Goal: Task Accomplishment & Management: Manage account settings

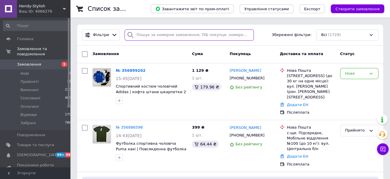
click at [221, 35] on input "search" at bounding box center [189, 34] width 129 height 11
paste input "[PHONE_NUMBER]"
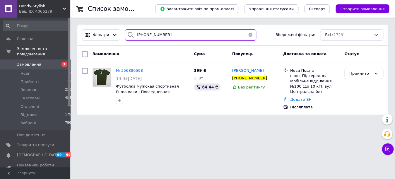
type input "[PHONE_NUMBER]"
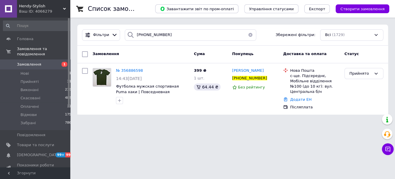
click at [47, 64] on span "Замовлення" at bounding box center [35, 64] width 37 height 5
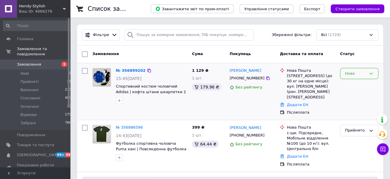
click at [345, 77] on div "Нове" at bounding box center [359, 73] width 38 height 11
click at [350, 88] on li "Прийнято" at bounding box center [360, 85] width 38 height 11
click at [135, 71] on link "№ 356899202" at bounding box center [129, 70] width 27 height 4
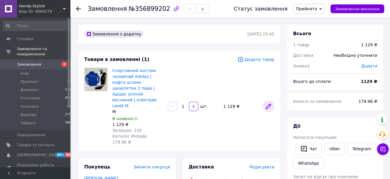
click at [268, 104] on icon at bounding box center [268, 106] width 5 height 5
click at [29, 39] on span "Головна" at bounding box center [25, 38] width 16 height 5
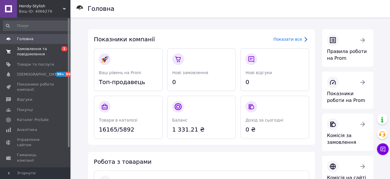
click at [33, 51] on span "Замовлення та повідомлення" at bounding box center [35, 51] width 37 height 11
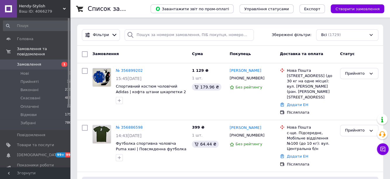
click at [52, 63] on span "Замовлення" at bounding box center [35, 64] width 37 height 5
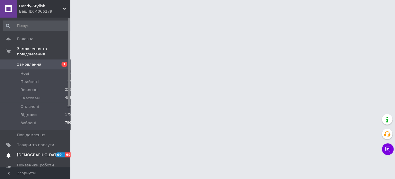
click at [37, 157] on span "[DEMOGRAPHIC_DATA]" at bounding box center [38, 154] width 43 height 5
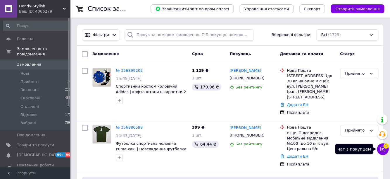
click at [386, 148] on button "Чат з покупцем 1" at bounding box center [383, 149] width 12 height 12
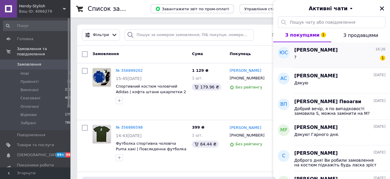
click at [323, 59] on div "? 1" at bounding box center [339, 58] width 91 height 9
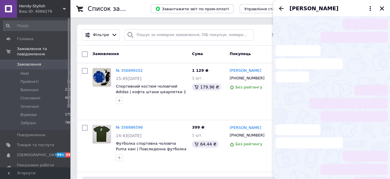
scroll to position [34, 0]
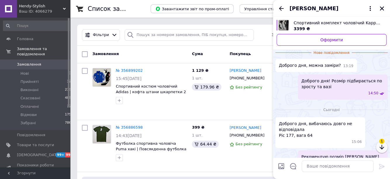
click at [381, 151] on button "button" at bounding box center [382, 147] width 12 height 12
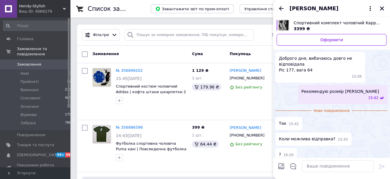
scroll to position [152, 0]
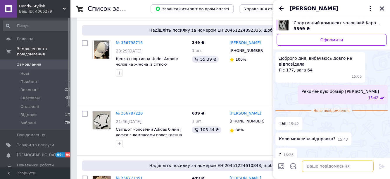
click at [343, 165] on textarea at bounding box center [338, 166] width 72 height 12
drag, startPoint x: 325, startPoint y: 167, endPoint x: 332, endPoint y: 167, distance: 6.5
click at [330, 167] on textarea "Розмір М є з зео" at bounding box center [332, 166] width 84 height 12
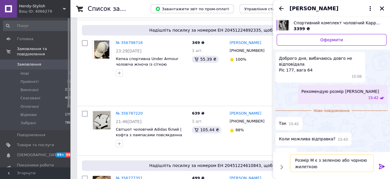
type textarea "Розмір М є з зеленою або чорною жилеткою"
click at [379, 167] on icon at bounding box center [382, 166] width 7 height 7
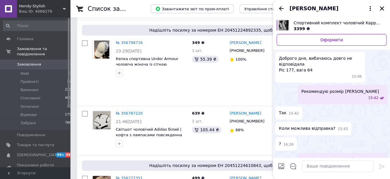
scroll to position [90, 0]
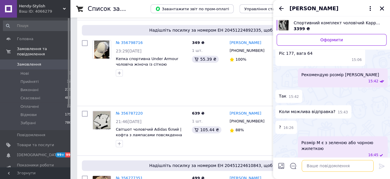
click at [350, 167] on textarea at bounding box center [338, 166] width 72 height 12
drag, startPoint x: 298, startPoint y: 166, endPoint x: 293, endPoint y: 165, distance: 5.9
click at [293, 165] on textarea "А" at bounding box center [332, 166] width 84 height 12
drag, startPoint x: 300, startPoint y: 166, endPoint x: 314, endPoint y: 166, distance: 14.0
click at [314, 166] on textarea "Віл" at bounding box center [332, 166] width 84 height 12
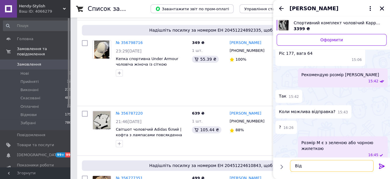
drag, startPoint x: 300, startPoint y: 165, endPoint x: 304, endPoint y: 165, distance: 4.1
click at [304, 165] on textarea "Віл" at bounding box center [332, 166] width 84 height 12
type textarea "Відправка завтра"
click at [379, 165] on icon at bounding box center [382, 166] width 7 height 7
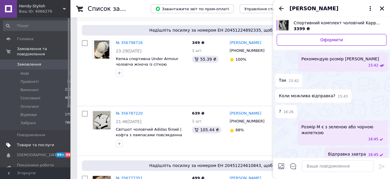
click at [39, 148] on link "Товари та послуги" at bounding box center [37, 145] width 75 height 10
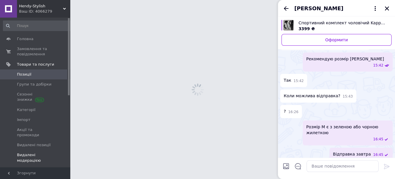
click at [41, 159] on link "Видалені модерацією" at bounding box center [37, 157] width 75 height 15
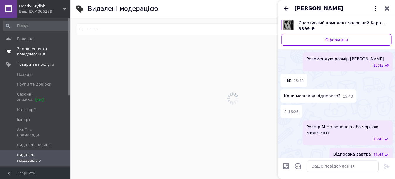
click at [41, 59] on link "Замовлення та повідомлення 0 0" at bounding box center [37, 51] width 75 height 15
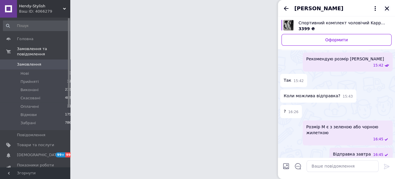
click at [388, 8] on icon "Закрити" at bounding box center [386, 8] width 5 height 5
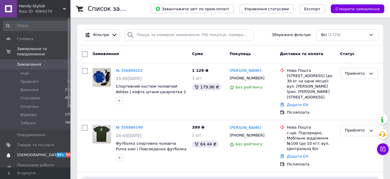
click at [46, 155] on span "[DEMOGRAPHIC_DATA]" at bounding box center [35, 154] width 37 height 5
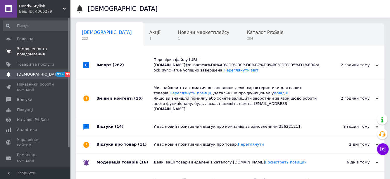
click at [42, 47] on span "Замовлення та повідомлення" at bounding box center [35, 51] width 37 height 11
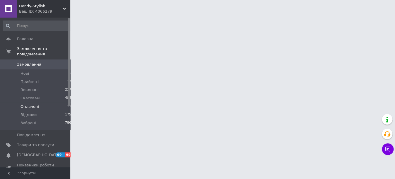
click at [46, 106] on li "Оплачені 11" at bounding box center [37, 106] width 75 height 8
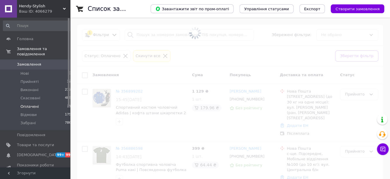
click at [38, 106] on li "Оплачені 11" at bounding box center [37, 106] width 75 height 8
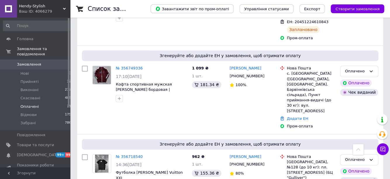
scroll to position [207, 0]
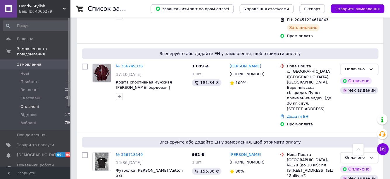
drag, startPoint x: 127, startPoint y: 139, endPoint x: 394, endPoint y: 60, distance: 278.3
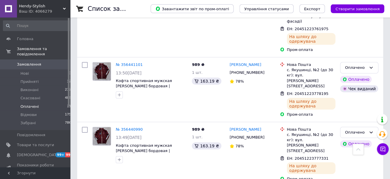
scroll to position [633, 0]
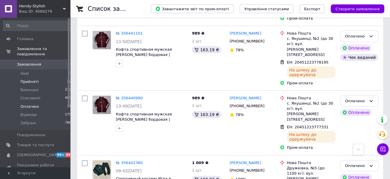
click at [27, 80] on span "Прийняті" at bounding box center [29, 81] width 18 height 5
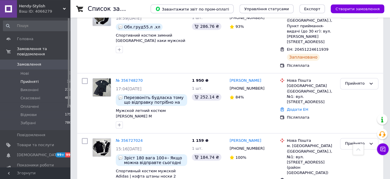
scroll to position [251, 0]
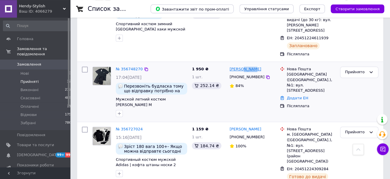
drag, startPoint x: 258, startPoint y: 61, endPoint x: 243, endPoint y: 60, distance: 15.5
click at [243, 66] on div "[PERSON_NAME]" at bounding box center [252, 69] width 47 height 7
copy link "Куцин"
click at [292, 96] on link "Додати ЕН" at bounding box center [297, 98] width 21 height 4
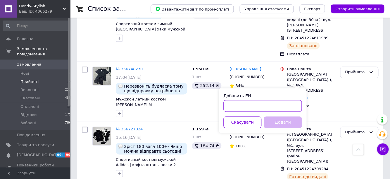
click at [240, 108] on input "Добавить ЕН" at bounding box center [263, 106] width 78 height 12
paste input "20451225161576"
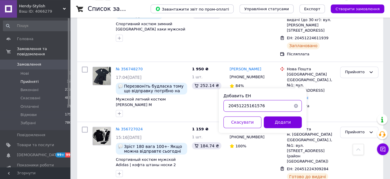
type input "20451225161576"
click at [271, 120] on button "Додати" at bounding box center [283, 122] width 38 height 12
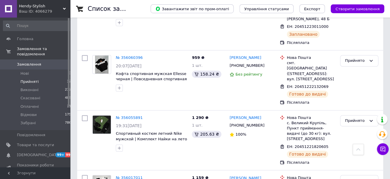
scroll to position [1798, 0]
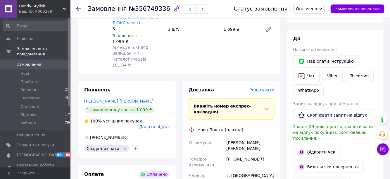
scroll to position [132, 0]
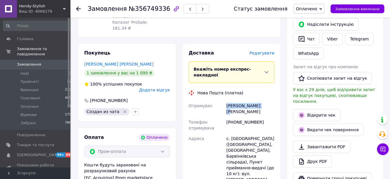
drag, startPoint x: 262, startPoint y: 96, endPoint x: 225, endPoint y: 95, distance: 37.2
click at [225, 100] on div "Добичкін Віталій" at bounding box center [250, 108] width 50 height 16
copy div "Добичкін Віталій"
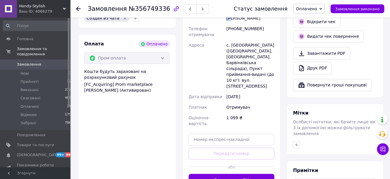
scroll to position [228, 0]
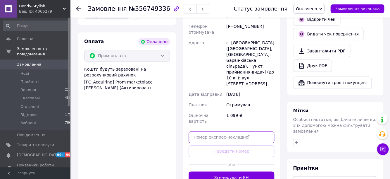
click at [243, 131] on input "text" at bounding box center [232, 137] width 86 height 12
paste input "20451224921582"
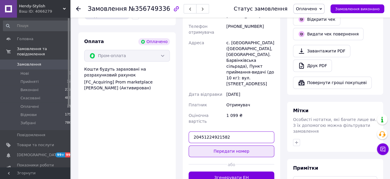
type input "20451224921582"
click at [241, 145] on button "Передати номер" at bounding box center [232, 151] width 86 height 12
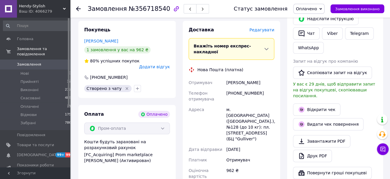
scroll to position [138, 0]
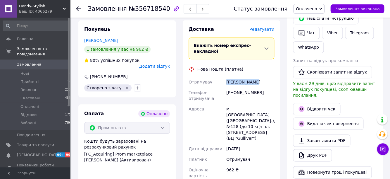
drag, startPoint x: 260, startPoint y: 73, endPoint x: 221, endPoint y: 72, distance: 39.2
click at [221, 77] on div "Отримувач Рябец Максим Телефон отримувача +380674777277 Адреса м. Київ (Київськ…" at bounding box center [232, 129] width 88 height 104
copy div "Отримувач Рябец Максим"
paste input "20451225159888"
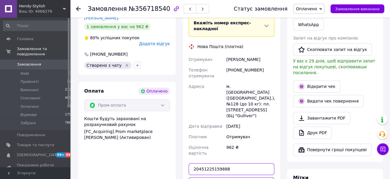
scroll to position [178, 0]
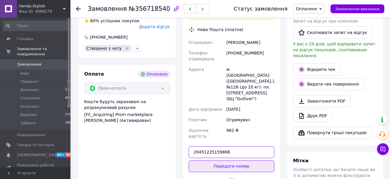
type input "20451225159888"
click at [233, 160] on button "Передати номер" at bounding box center [232, 166] width 86 height 12
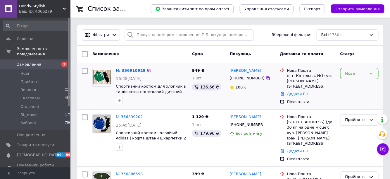
click at [351, 77] on div "Нове" at bounding box center [359, 73] width 38 height 11
click at [353, 85] on li "Прийнято" at bounding box center [360, 85] width 38 height 11
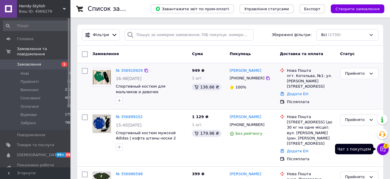
click at [384, 146] on span "2" at bounding box center [386, 145] width 5 height 5
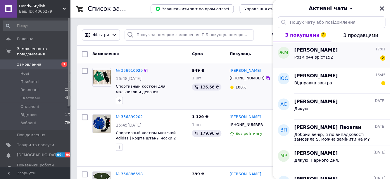
click at [325, 61] on div "Розмір44 зріст152" at bounding box center [313, 59] width 39 height 8
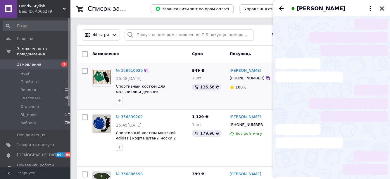
scroll to position [10, 0]
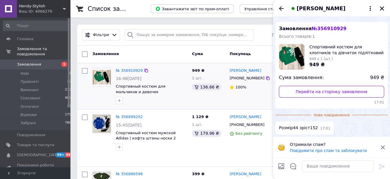
click at [134, 74] on div "№ 356910929 16:48, 12.08.2025 Спортивный костюм для мальчиков и девочек подрост…" at bounding box center [152, 86] width 76 height 41
click at [135, 71] on link "№ 356910929" at bounding box center [129, 70] width 27 height 4
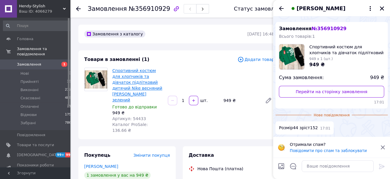
click at [144, 80] on link "Спортивний костюм для хлопчиків та дівчаток підлітковий дитячий Nike весняний […" at bounding box center [137, 85] width 50 height 34
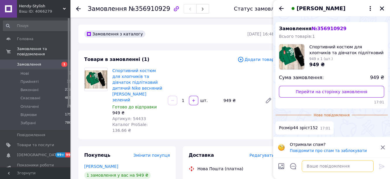
click at [324, 166] on textarea at bounding box center [338, 166] width 72 height 12
type textarea "зелений колір?"
click at [379, 168] on icon at bounding box center [382, 166] width 7 height 7
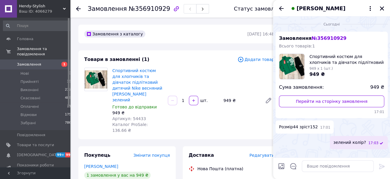
click at [42, 155] on span "[DEMOGRAPHIC_DATA]" at bounding box center [35, 154] width 37 height 5
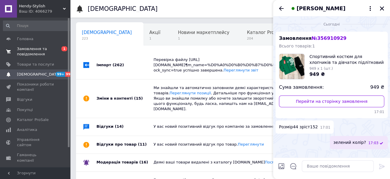
click at [44, 52] on span "Замовлення та повідомлення" at bounding box center [35, 51] width 37 height 11
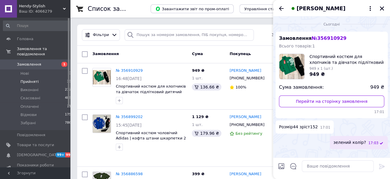
click at [30, 81] on span "Прийняті" at bounding box center [29, 81] width 18 height 5
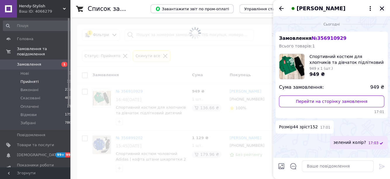
click at [383, 9] on icon "Закрити" at bounding box center [382, 8] width 4 height 4
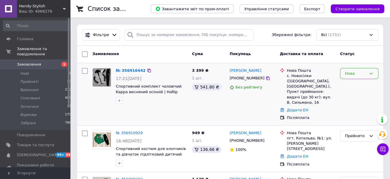
click at [352, 74] on div "Нове" at bounding box center [355, 74] width 21 height 6
click at [351, 83] on li "Прийнято" at bounding box center [360, 85] width 38 height 11
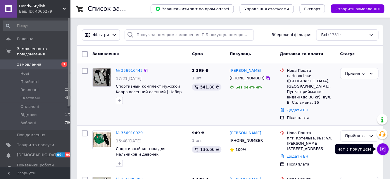
click at [380, 146] on icon at bounding box center [383, 149] width 6 height 6
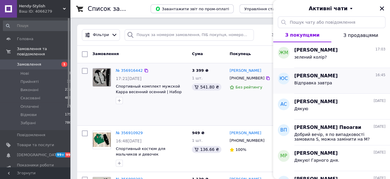
click at [325, 82] on span "Відправка завтра" at bounding box center [313, 82] width 38 height 5
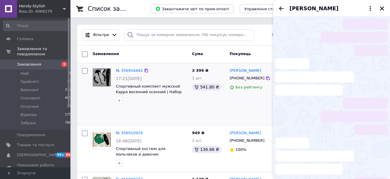
scroll to position [121, 0]
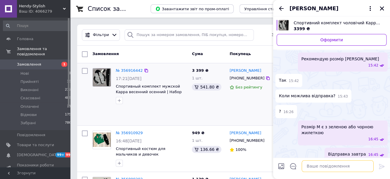
click at [323, 169] on textarea at bounding box center [338, 166] width 72 height 12
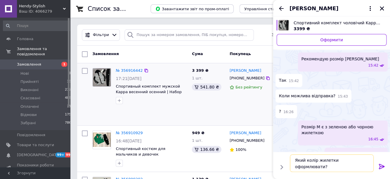
type textarea "Який колір жилетки оформлювати?"
click at [380, 166] on icon at bounding box center [382, 166] width 6 height 5
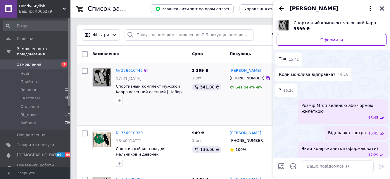
click at [382, 9] on icon "Закрити" at bounding box center [382, 8] width 4 height 4
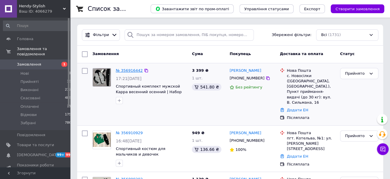
click at [138, 72] on link "№ 356916442" at bounding box center [129, 70] width 27 height 4
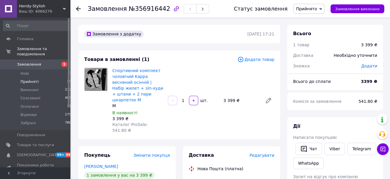
click at [39, 82] on li "Прийняті 34" at bounding box center [37, 82] width 75 height 8
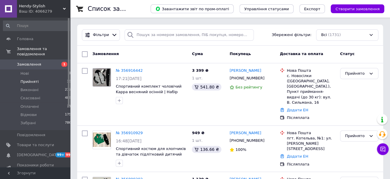
click at [45, 83] on li "Прийняті 33" at bounding box center [37, 82] width 75 height 8
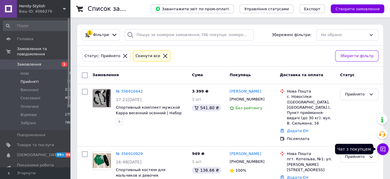
click at [382, 148] on icon at bounding box center [383, 149] width 5 height 5
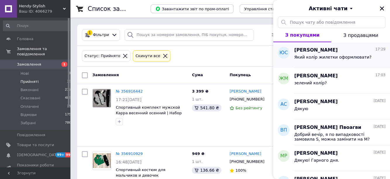
click at [317, 59] on span "Який колір жилетки оформлювати?" at bounding box center [332, 57] width 77 height 5
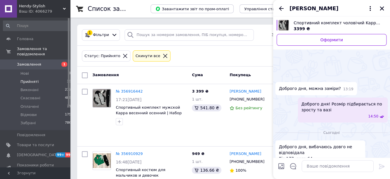
scroll to position [142, 0]
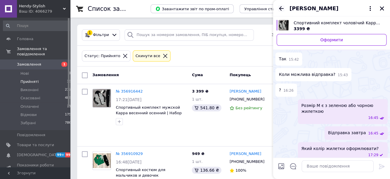
click at [282, 8] on icon "Назад" at bounding box center [281, 8] width 7 height 7
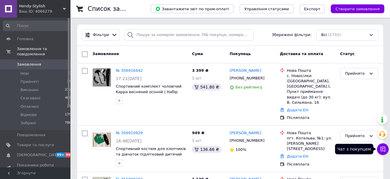
click at [378, 147] on button "Чат з покупцем" at bounding box center [383, 149] width 12 height 12
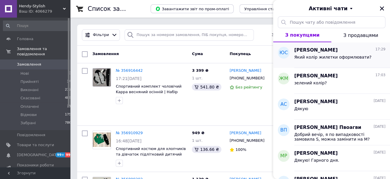
click at [322, 59] on span "Який колір жилетки оформлювати?" at bounding box center [332, 57] width 77 height 5
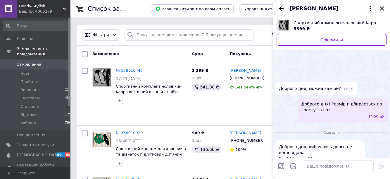
scroll to position [142, 0]
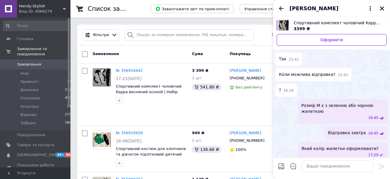
click at [382, 8] on icon "Закрити" at bounding box center [382, 8] width 4 height 4
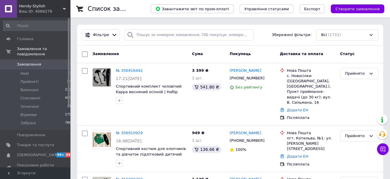
click at [41, 155] on span "[DEMOGRAPHIC_DATA]" at bounding box center [35, 154] width 37 height 5
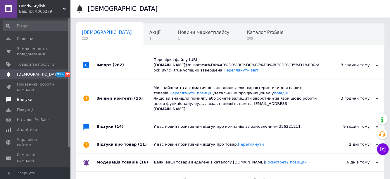
click at [33, 99] on span "Відгуки" at bounding box center [35, 99] width 37 height 5
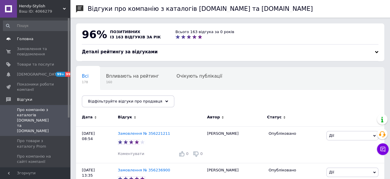
click at [29, 39] on span "Головна" at bounding box center [25, 38] width 16 height 5
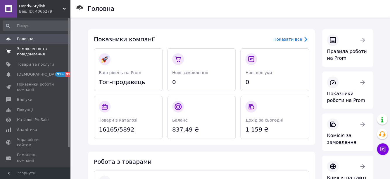
click at [41, 53] on span "Замовлення та повідомлення" at bounding box center [35, 51] width 37 height 11
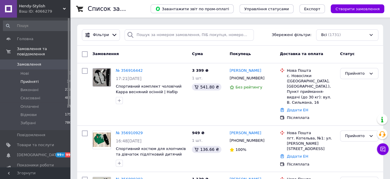
click at [48, 81] on li "Прийняті 34" at bounding box center [37, 82] width 75 height 8
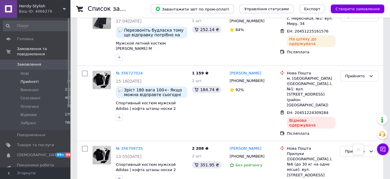
scroll to position [427, 0]
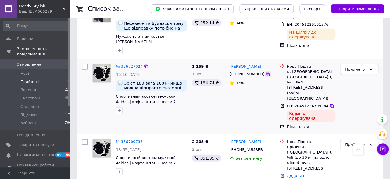
click at [266, 72] on icon at bounding box center [268, 74] width 5 height 5
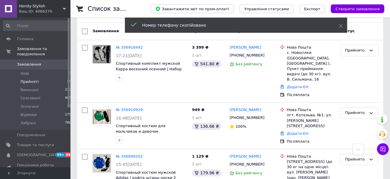
scroll to position [0, 0]
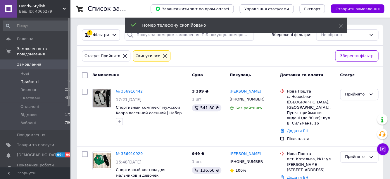
click at [123, 57] on icon at bounding box center [125, 55] width 5 height 5
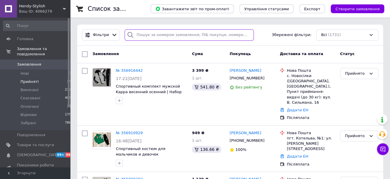
paste input "[PHONE_NUMBER]"
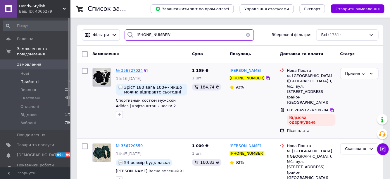
type input "[PHONE_NUMBER]"
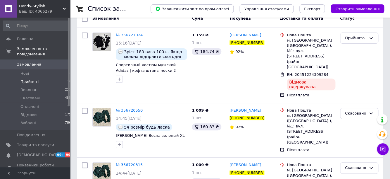
scroll to position [47, 0]
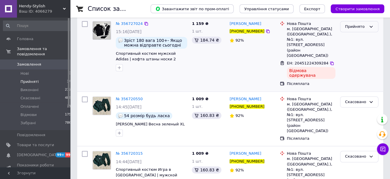
click at [350, 30] on div "Прийнято" at bounding box center [355, 27] width 21 height 6
click at [360, 72] on li "Відмови" at bounding box center [360, 71] width 38 height 11
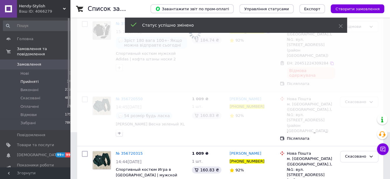
click at [47, 81] on li "Прийняті 34" at bounding box center [37, 82] width 75 height 8
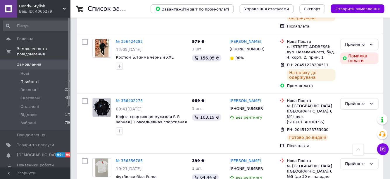
scroll to position [1424, 0]
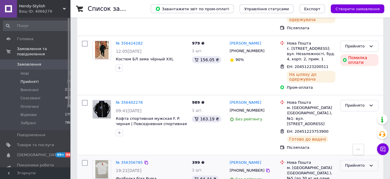
click at [362, 162] on div "Прийнято" at bounding box center [355, 165] width 21 height 6
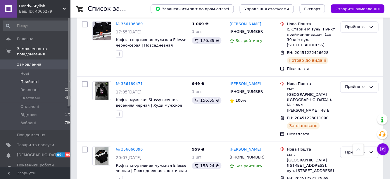
scroll to position [1906, 0]
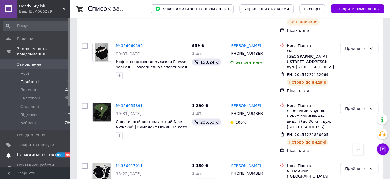
click at [49, 154] on span "[DEMOGRAPHIC_DATA]" at bounding box center [35, 154] width 37 height 5
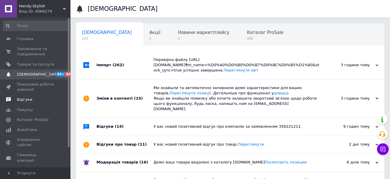
click at [29, 100] on span "Відгуки" at bounding box center [24, 99] width 15 height 5
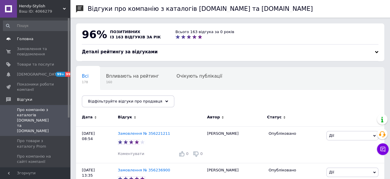
click at [34, 39] on span "Головна" at bounding box center [35, 38] width 37 height 5
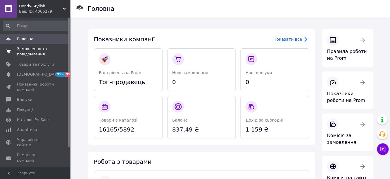
click at [47, 50] on span "Замовлення та повідомлення" at bounding box center [35, 51] width 37 height 11
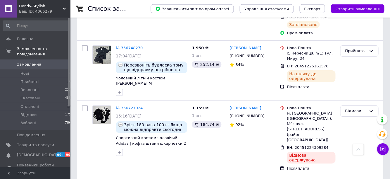
scroll to position [725, 0]
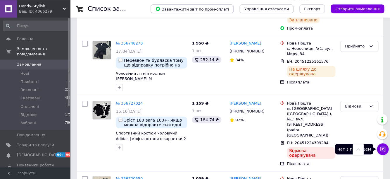
click at [379, 151] on button "Чат з покупцем" at bounding box center [383, 149] width 12 height 12
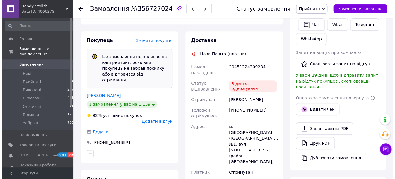
scroll to position [150, 0]
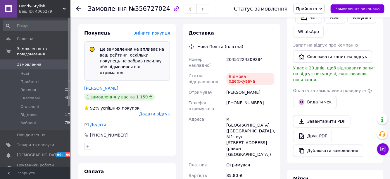
click at [153, 111] on span "Додати відгук" at bounding box center [154, 113] width 31 height 5
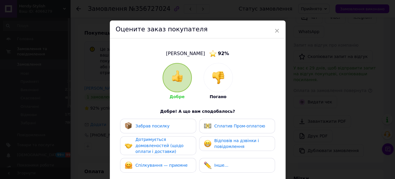
click at [222, 74] on div at bounding box center [218, 77] width 29 height 29
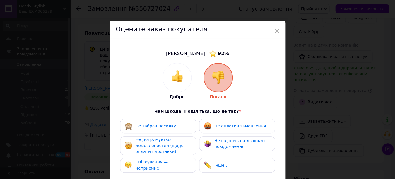
click at [167, 128] on span "Не забрав посилку" at bounding box center [155, 125] width 41 height 5
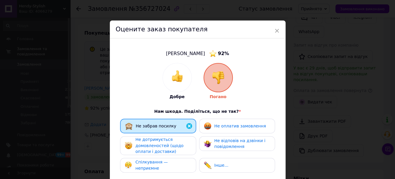
click at [162, 144] on span "Не дотримується домовленостей (щодо оплати і доставки)" at bounding box center [159, 145] width 48 height 17
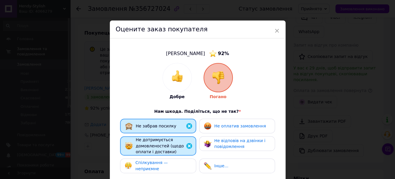
click at [160, 169] on div "Спілкування — неприємне" at bounding box center [158, 165] width 76 height 15
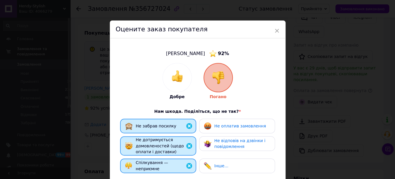
drag, startPoint x: 235, startPoint y: 148, endPoint x: 244, endPoint y: 135, distance: 16.2
click at [235, 148] on span "Не відповів на дзвінки і повідомлення" at bounding box center [239, 143] width 51 height 11
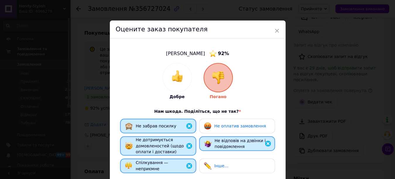
click at [259, 116] on div "Добре Погано Нам шкода. Поділіться, що не так? * Не забрав посилку Не оплатив з…" at bounding box center [197, 152] width 158 height 178
click at [262, 122] on div "Не оплатив замовлення" at bounding box center [237, 126] width 66 height 8
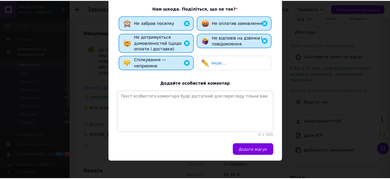
scroll to position [114, 0]
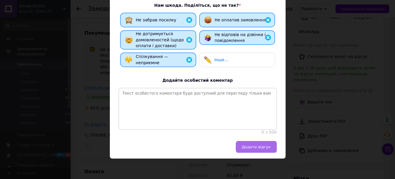
click at [261, 148] on span "Додати відгук" at bounding box center [256, 147] width 29 height 4
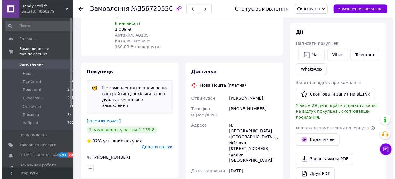
scroll to position [114, 0]
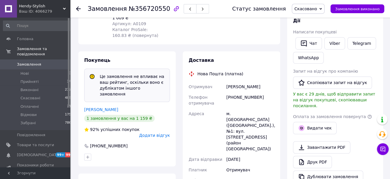
click at [165, 133] on span "Додати відгук" at bounding box center [154, 135] width 31 height 5
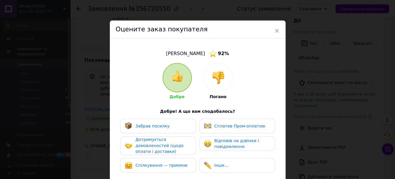
click at [228, 78] on div at bounding box center [218, 77] width 29 height 29
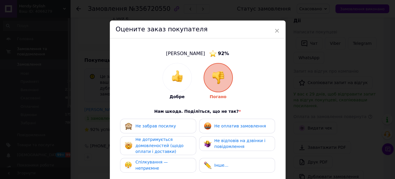
drag, startPoint x: 168, startPoint y: 147, endPoint x: 166, endPoint y: 159, distance: 11.6
click at [168, 147] on div "Не дотримується домовленостей (щодо оплати і доставки)" at bounding box center [163, 145] width 56 height 18
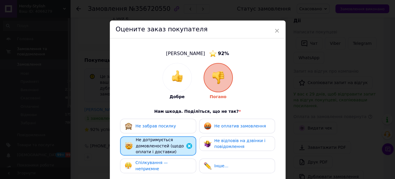
click at [165, 164] on span "Спілкування — неприємне" at bounding box center [151, 165] width 32 height 11
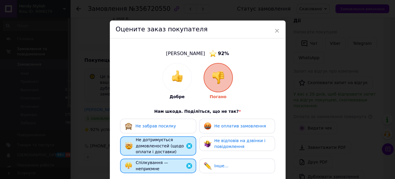
click at [238, 140] on span "Не відповів на дзвінки і повідомлення" at bounding box center [239, 143] width 51 height 11
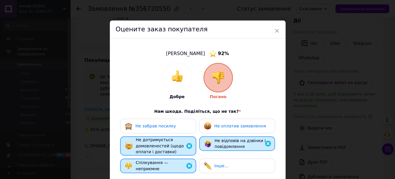
click at [240, 129] on div "Не оплатив замовлення" at bounding box center [235, 126] width 62 height 8
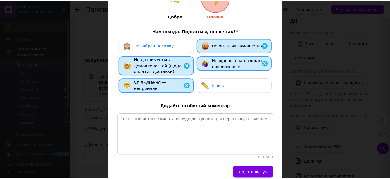
scroll to position [85, 0]
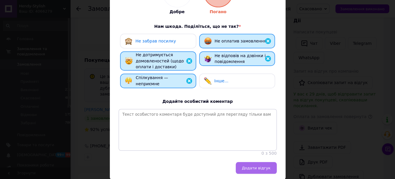
click at [250, 170] on span "Додати відгук" at bounding box center [256, 168] width 29 height 4
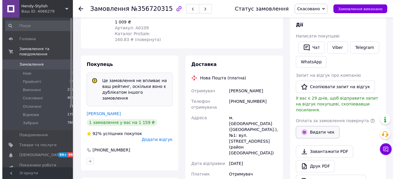
scroll to position [112, 0]
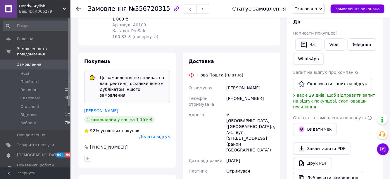
click at [169, 116] on div "Покупець Це замовлення не впливає на ваш рейтинг, оскільки воно є дублікатом ін…" at bounding box center [126, 109] width 97 height 115
click at [167, 134] on span "Додати відгук" at bounding box center [154, 136] width 31 height 5
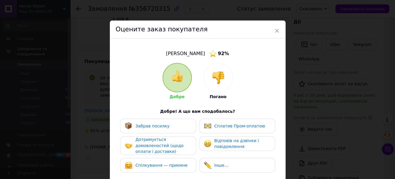
click at [173, 141] on div "Дотримується домовленостей (щодо оплати і доставки)" at bounding box center [163, 145] width 56 height 18
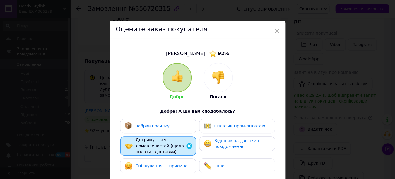
click at [173, 161] on div "Спілкування — приємне" at bounding box center [158, 165] width 76 height 15
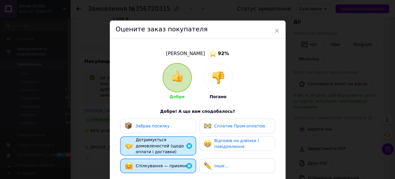
click at [215, 81] on img at bounding box center [218, 77] width 13 height 13
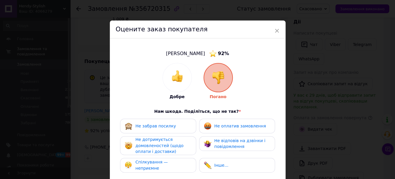
click at [166, 141] on span "Не дотримується домовленостей (щодо оплати і доставки)" at bounding box center [159, 145] width 48 height 17
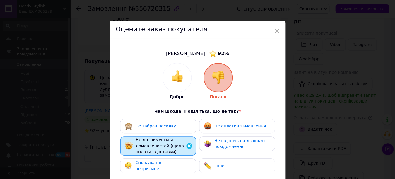
click at [167, 164] on span "Спілкування — неприємне" at bounding box center [151, 165] width 32 height 11
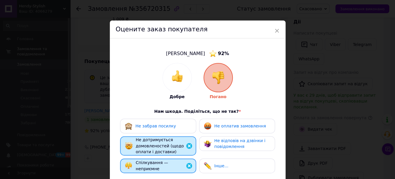
click at [249, 123] on span "Не оплатив замовлення" at bounding box center [239, 125] width 51 height 5
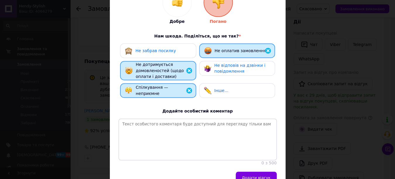
scroll to position [78, 0]
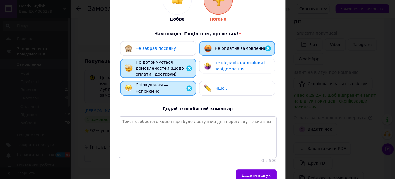
click at [270, 169] on div "Бакланский [PERSON_NAME] 92 % Добре Погано Нам шкода. Поділіться, що не так? * …" at bounding box center [198, 65] width 176 height 208
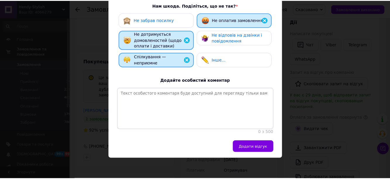
scroll to position [114, 0]
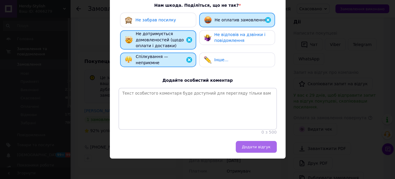
click at [257, 147] on span "Додати відгук" at bounding box center [256, 147] width 29 height 4
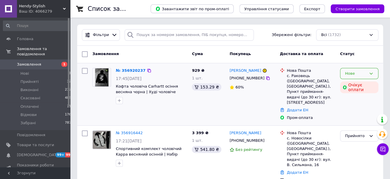
click at [353, 78] on div "Нове" at bounding box center [359, 73] width 38 height 11
click at [353, 85] on li "Прийнято" at bounding box center [360, 85] width 38 height 11
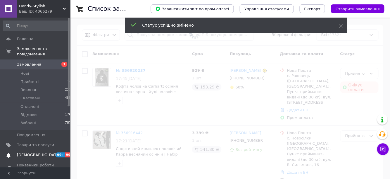
click at [30, 157] on span "[DEMOGRAPHIC_DATA]" at bounding box center [38, 154] width 43 height 5
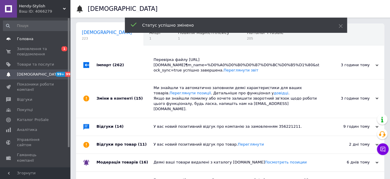
click at [31, 40] on span "Головна" at bounding box center [25, 38] width 16 height 5
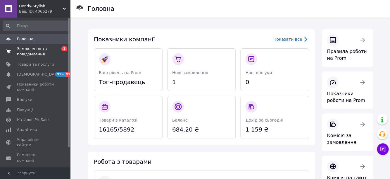
click at [48, 47] on span "Замовлення та повідомлення" at bounding box center [35, 51] width 37 height 11
